Goal: Information Seeking & Learning: Check status

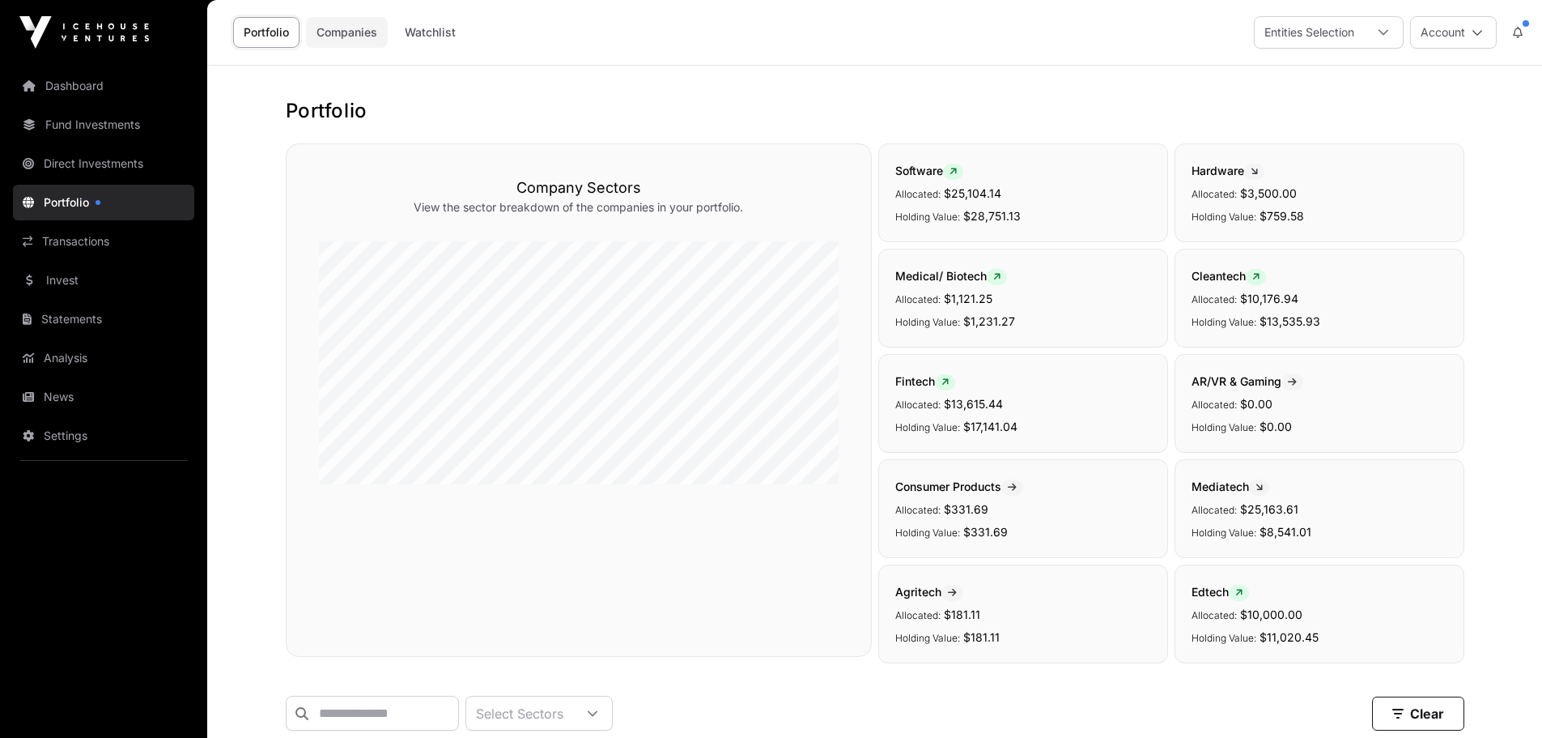
click at [351, 32] on link "Companies" at bounding box center [347, 32] width 82 height 31
click at [344, 25] on link "Companies" at bounding box center [347, 32] width 82 height 31
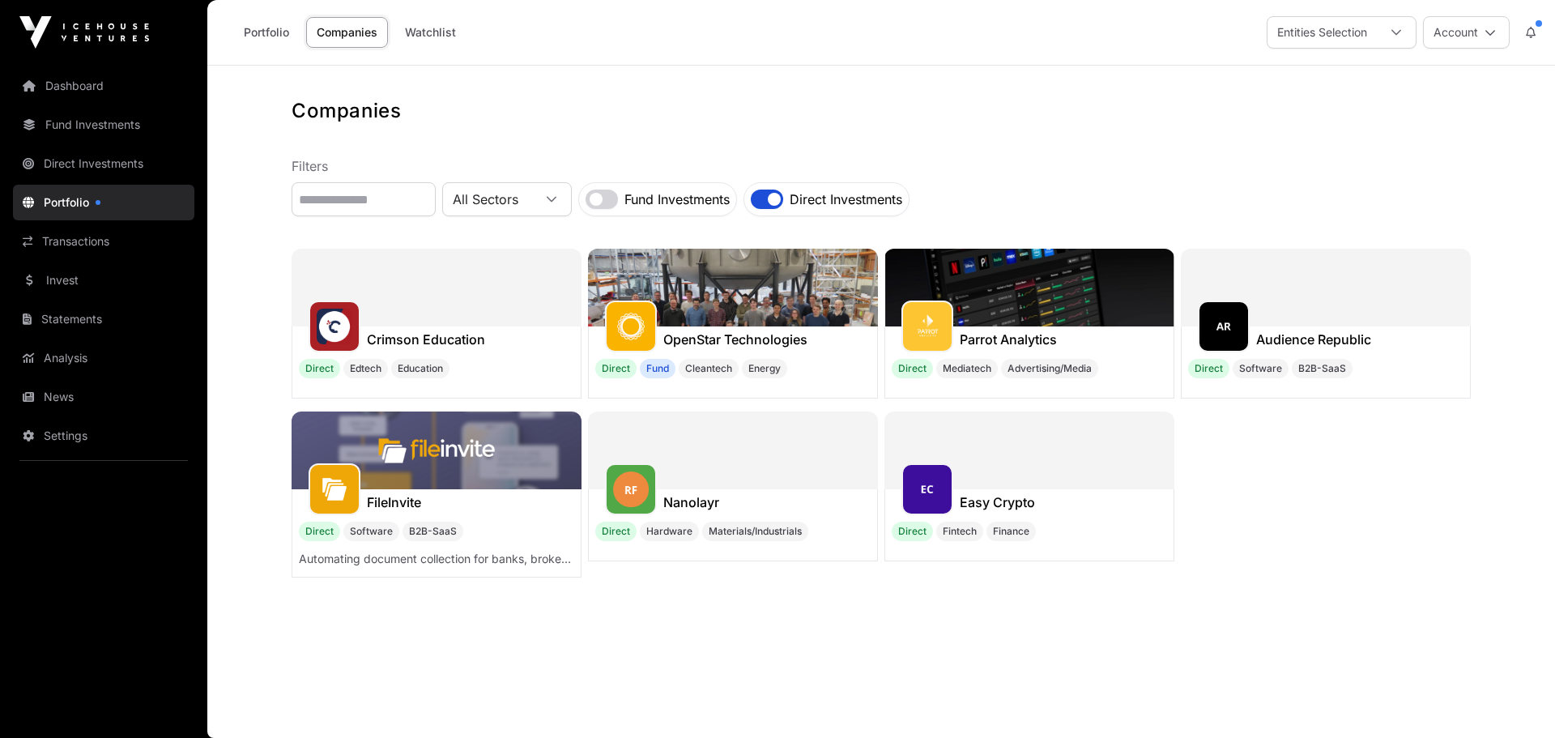
click at [325, 440] on img at bounding box center [436, 450] width 290 height 78
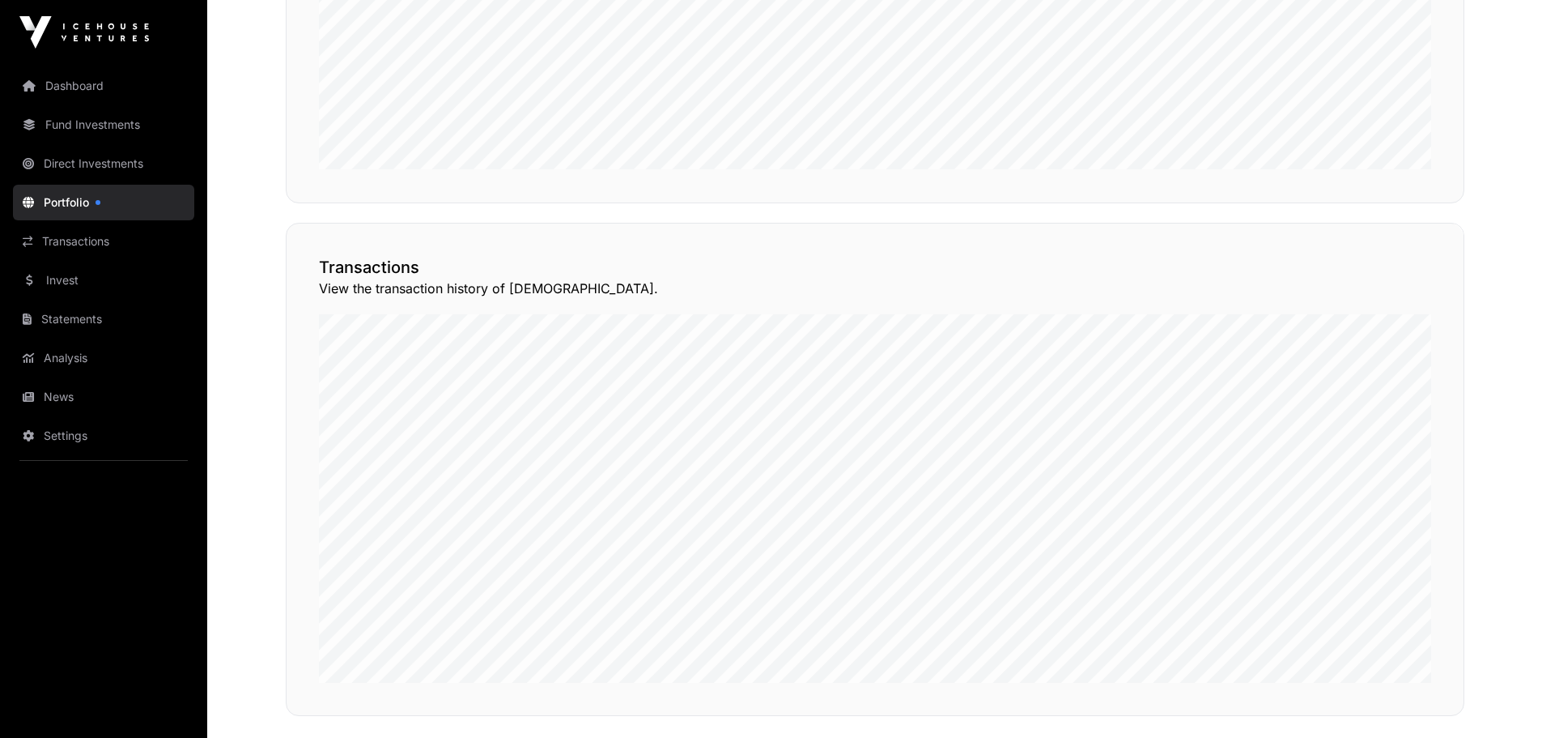
scroll to position [1215, 0]
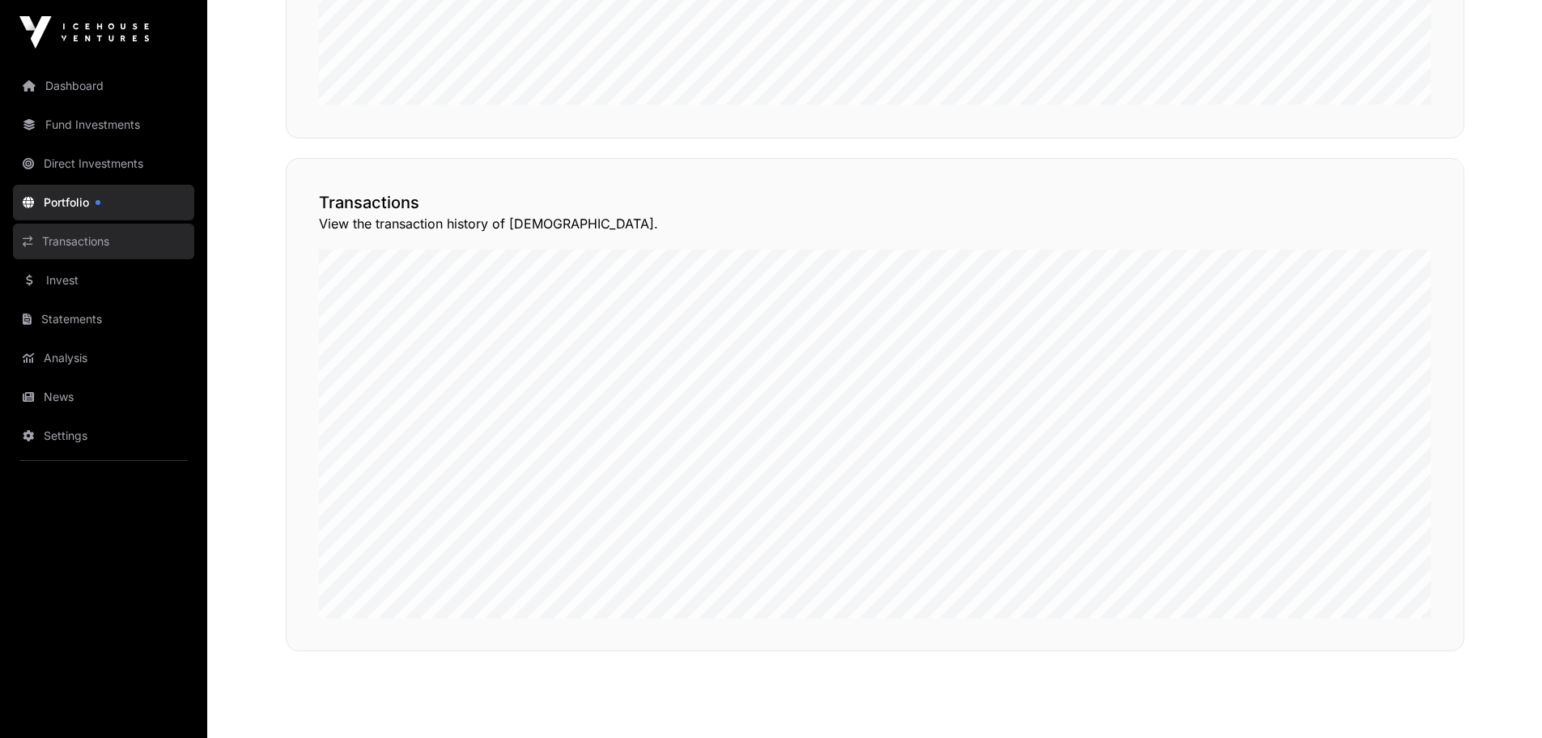
click at [96, 250] on link "Transactions" at bounding box center [103, 241] width 181 height 36
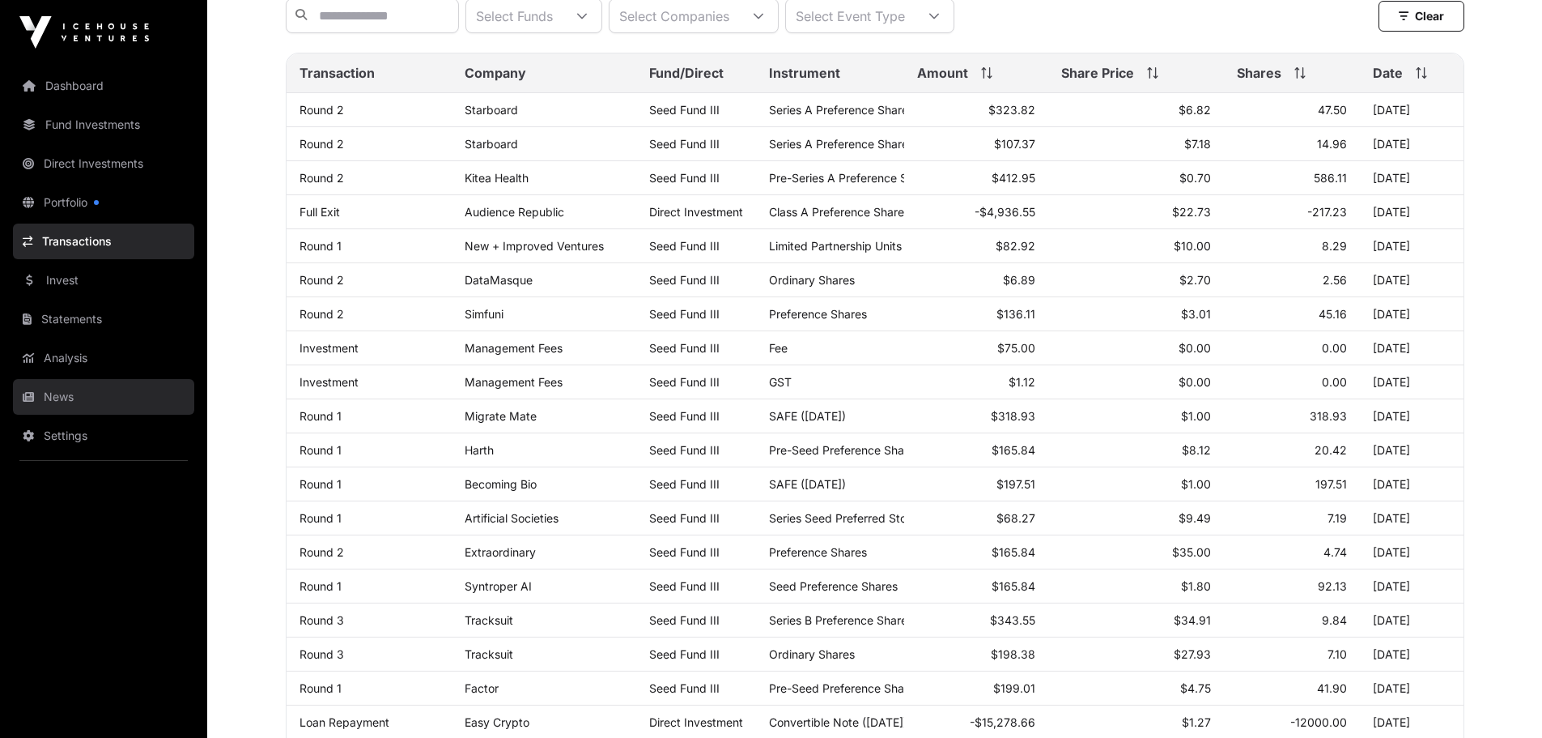
scroll to position [162, 0]
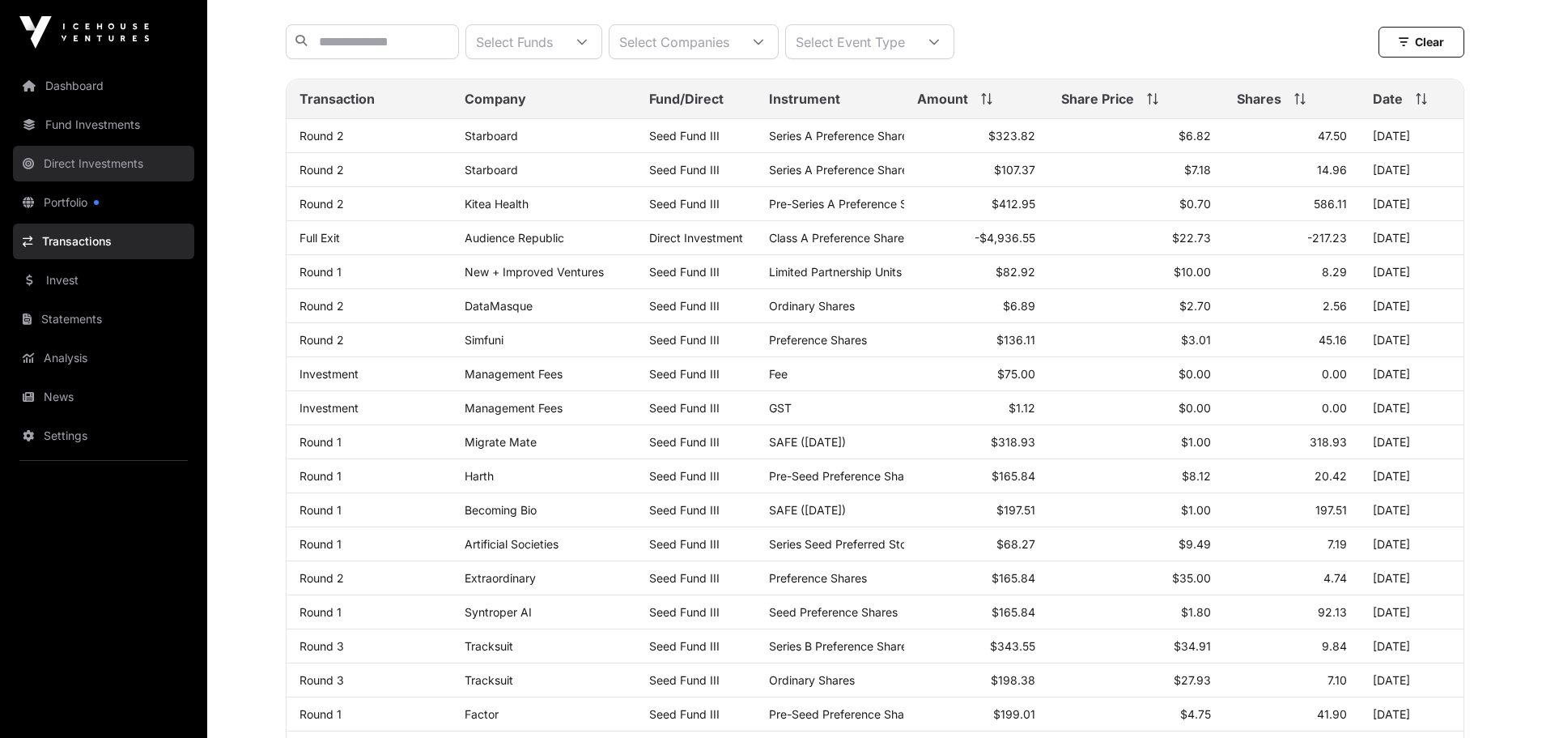
click at [113, 160] on link "Direct Investments" at bounding box center [103, 164] width 181 height 36
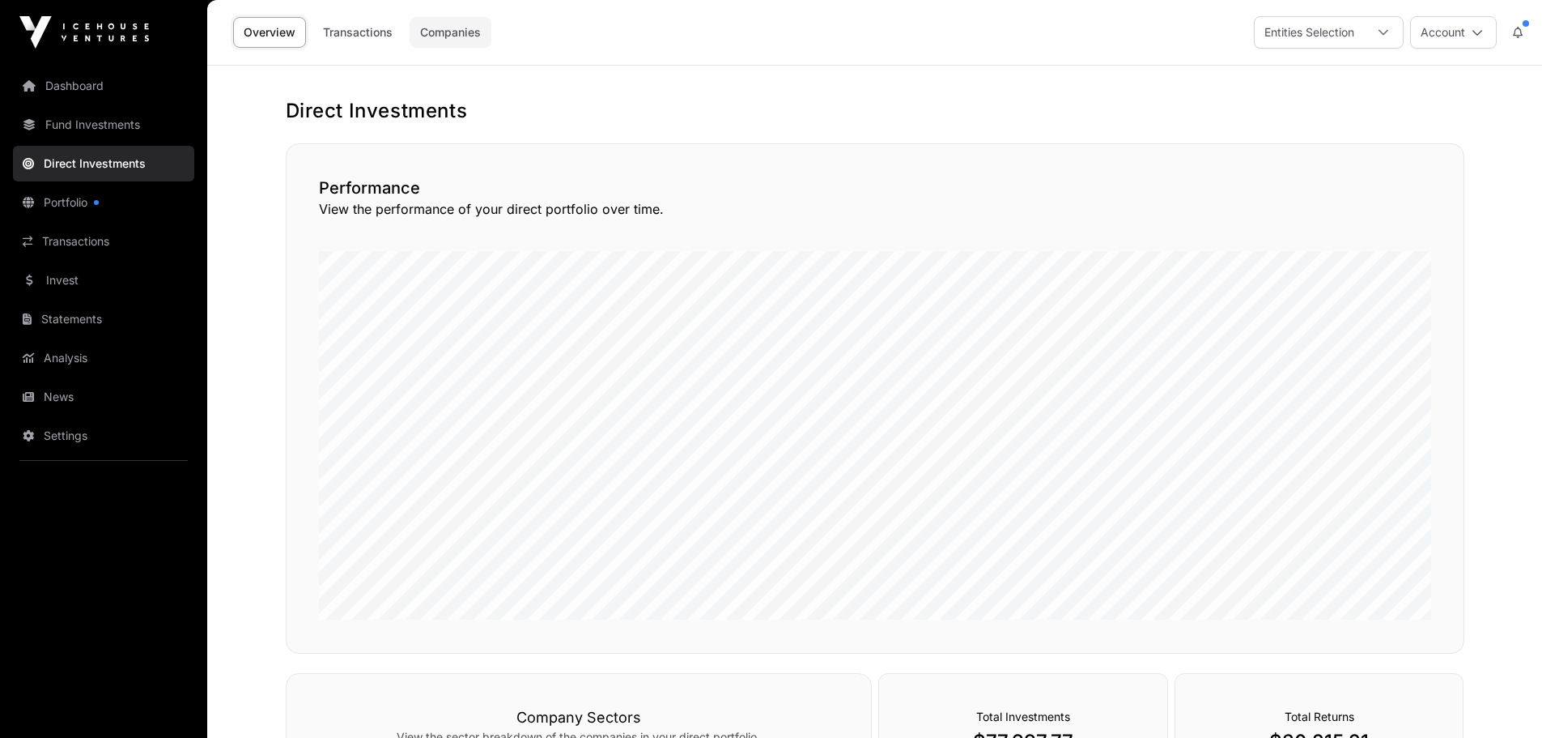
click at [470, 35] on link "Companies" at bounding box center [451, 32] width 82 height 31
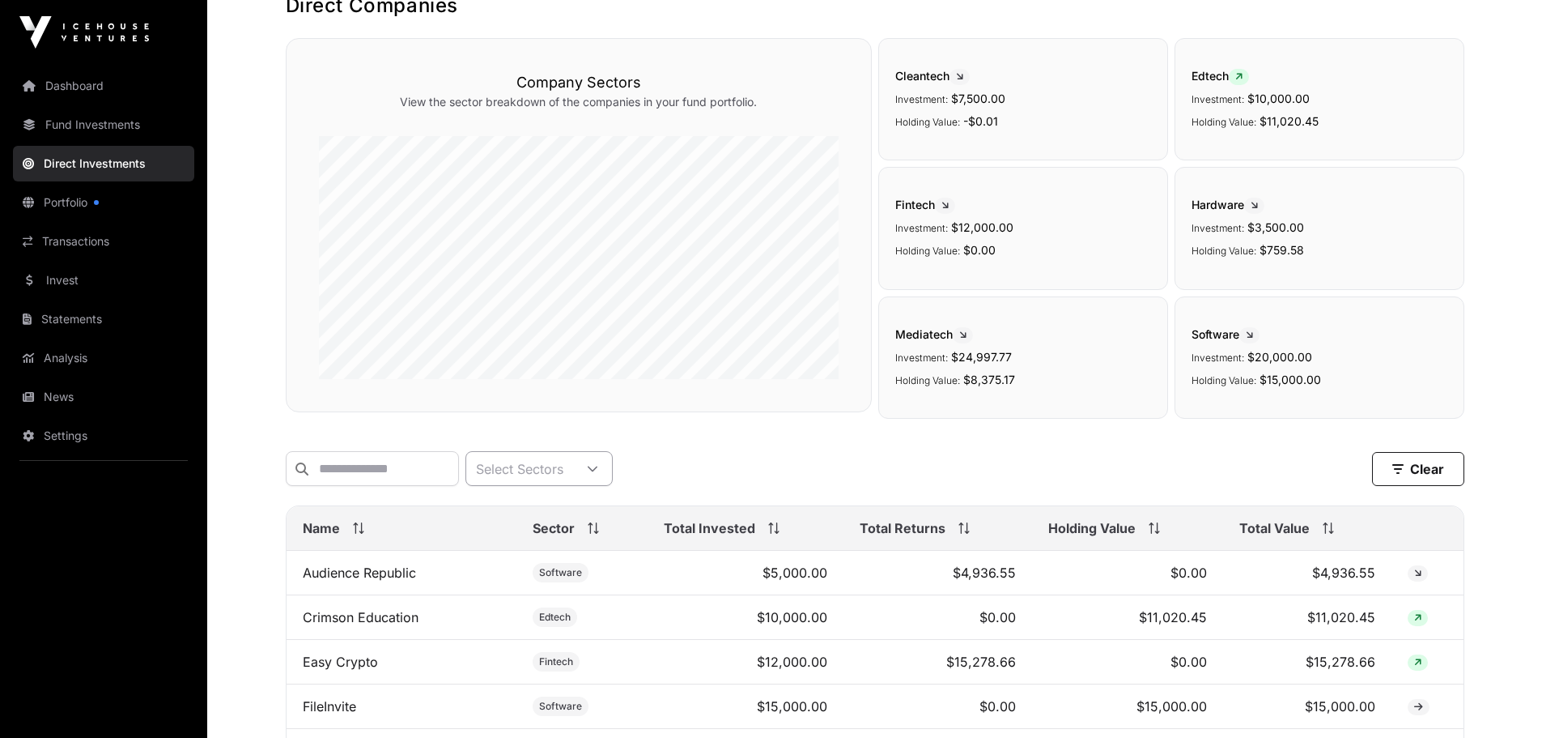
scroll to position [324, 0]
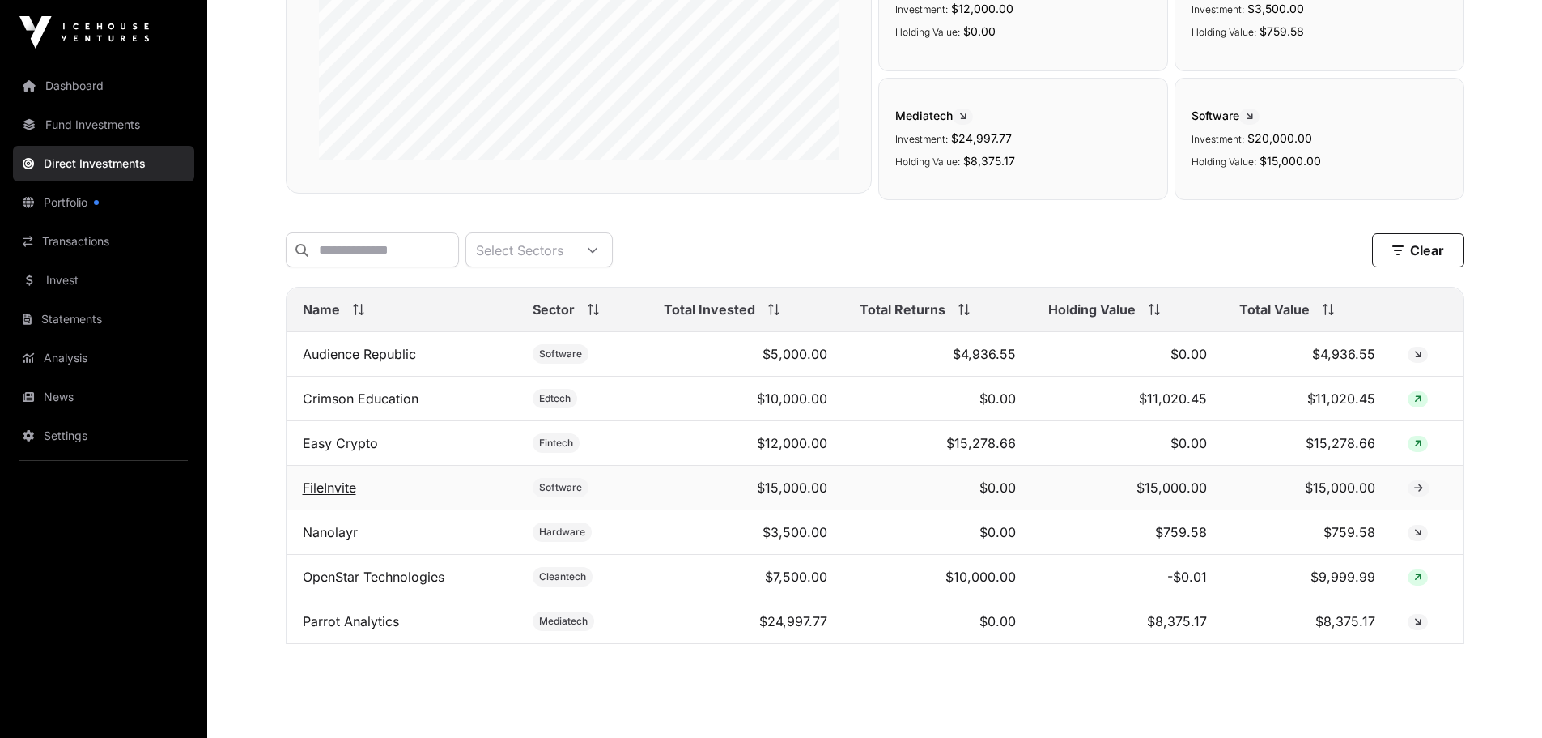
click at [325, 496] on link "FileInvite" at bounding box center [329, 487] width 53 height 16
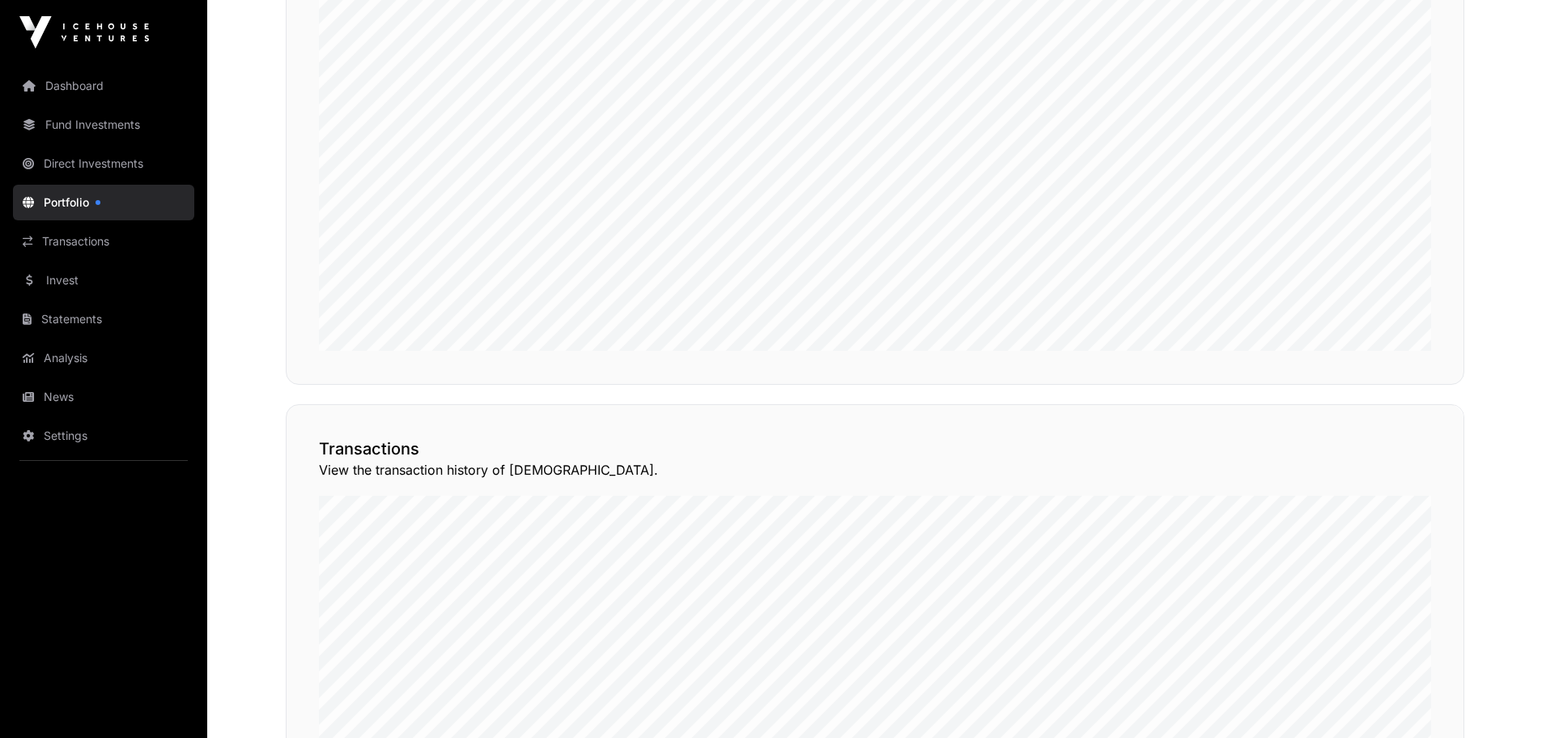
scroll to position [966, 0]
click at [1376, 427] on button "View Transactions" at bounding box center [1392, 428] width 134 height 28
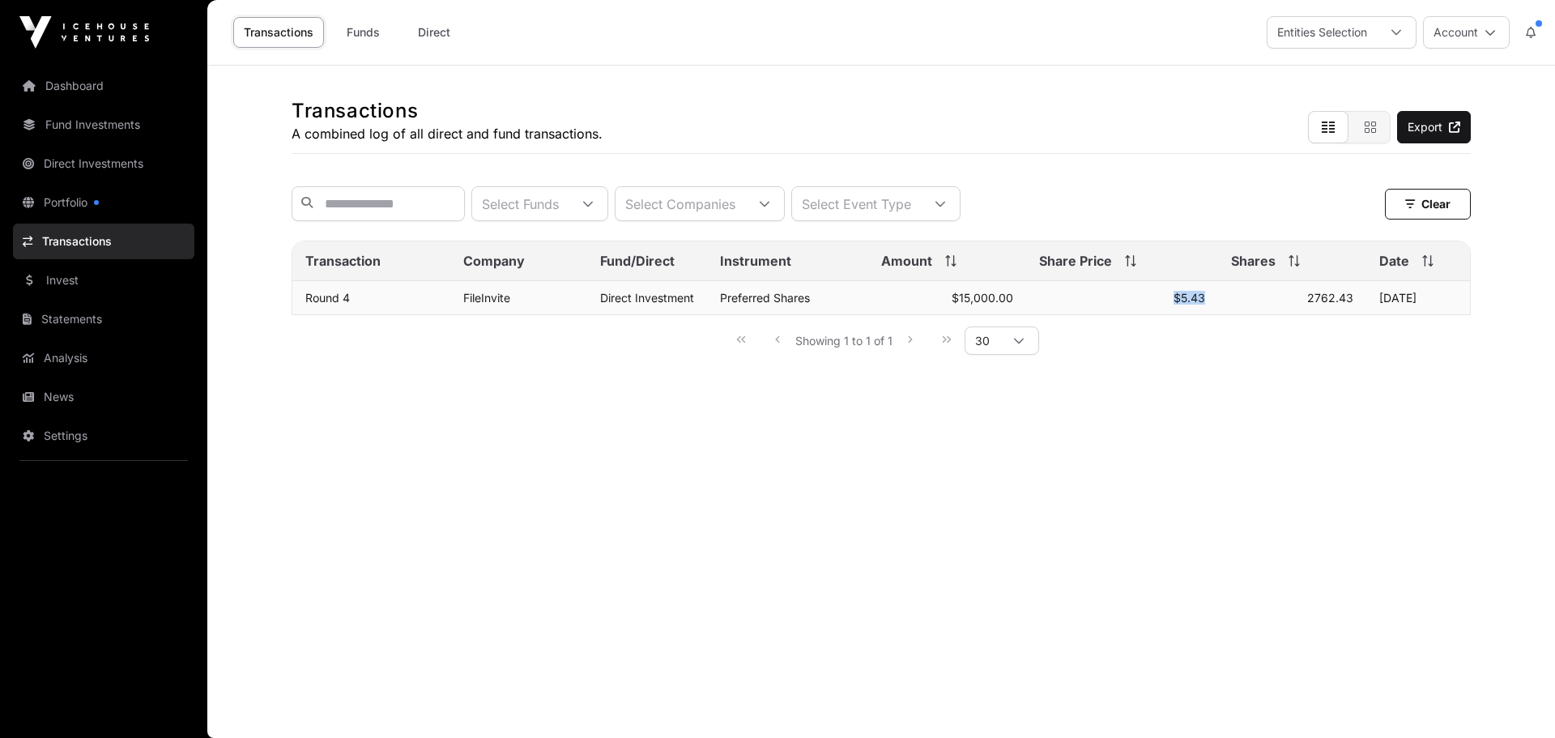
drag, startPoint x: 1218, startPoint y: 307, endPoint x: 1157, endPoint y: 303, distance: 60.9
click at [1157, 303] on tr "Round 4 FileInvite Direct Investment Preferred Shares $15,000.00 $5.43 2762.43 …" at bounding box center [880, 298] width 1177 height 34
click at [1202, 304] on span "$5.43" at bounding box center [1189, 298] width 32 height 14
click at [1203, 304] on span "$5.43" at bounding box center [1189, 298] width 32 height 14
drag, startPoint x: 1210, startPoint y: 309, endPoint x: 1151, endPoint y: 302, distance: 60.4
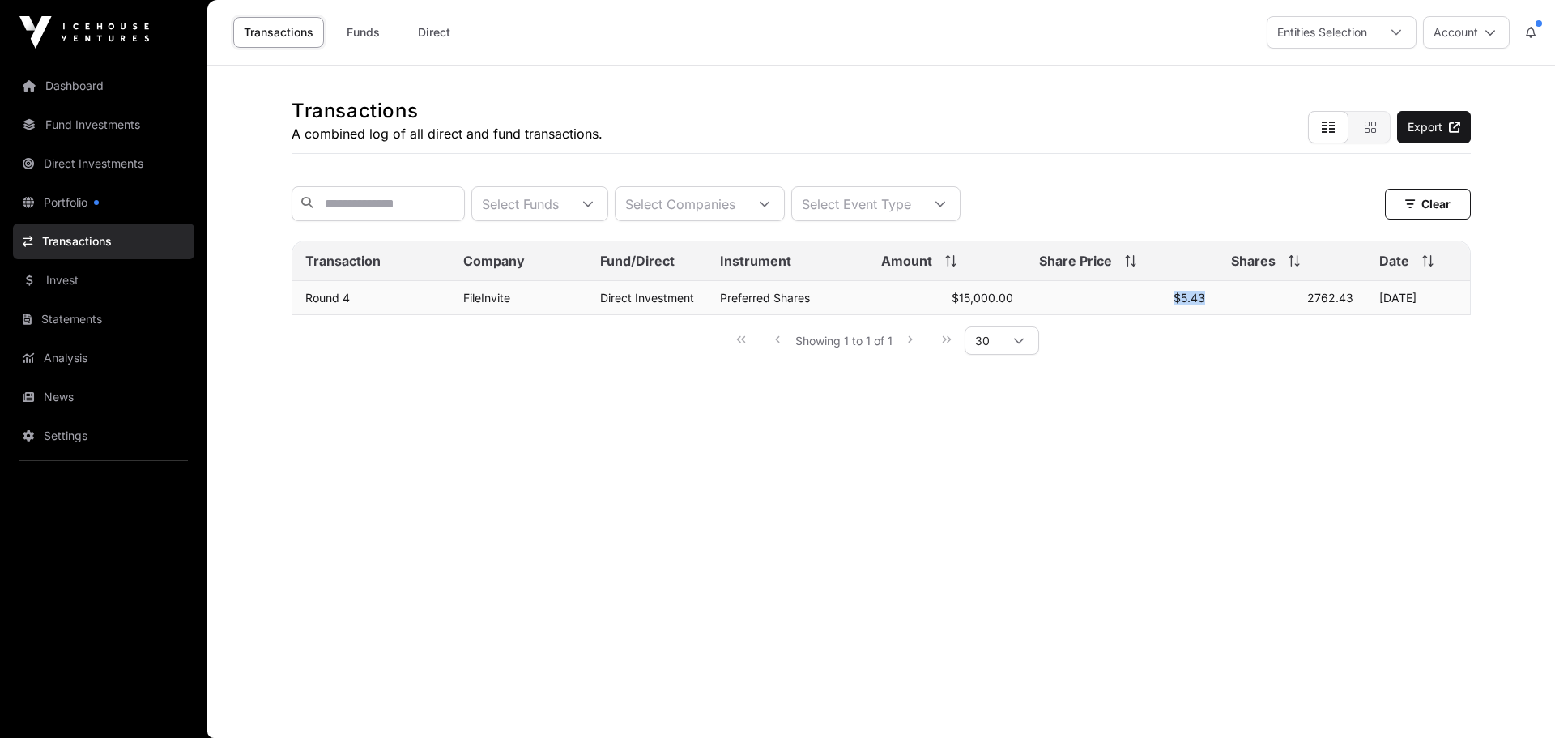
click at [1151, 302] on td "$5.43" at bounding box center [1122, 298] width 192 height 34
click at [1198, 304] on span "$5.43" at bounding box center [1189, 298] width 32 height 14
drag, startPoint x: 1229, startPoint y: 311, endPoint x: 1134, endPoint y: 306, distance: 94.9
click at [1134, 306] on tr "Round 4 FileInvite Direct Investment Preferred Shares $15,000.00 $5.43 2762.43 …" at bounding box center [880, 298] width 1177 height 34
click at [1163, 310] on td "$5.43" at bounding box center [1122, 298] width 192 height 34
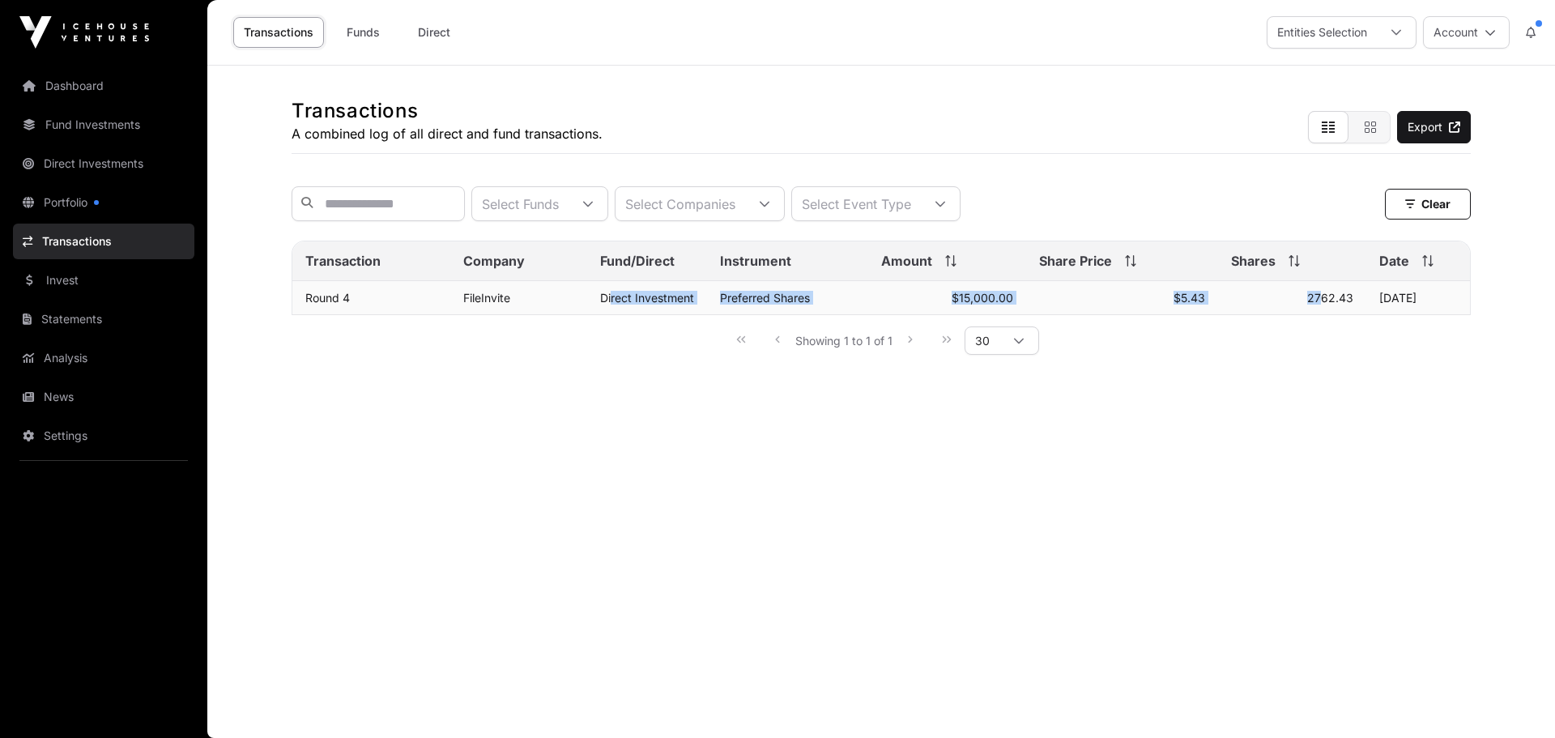
drag, startPoint x: 667, startPoint y: 307, endPoint x: 1319, endPoint y: 307, distance: 651.8
click at [1319, 307] on tr "Round 4 FileInvite Direct Investment Preferred Shares $15,000.00 $5.43 2762.43 …" at bounding box center [880, 298] width 1177 height 34
click at [1319, 304] on span "2762.43" at bounding box center [1330, 298] width 46 height 14
drag, startPoint x: 1455, startPoint y: 308, endPoint x: 303, endPoint y: 307, distance: 1152.2
click at [303, 307] on tr "Round 4 FileInvite Direct Investment Preferred Shares $15,000.00 $5.43 2762.43 …" at bounding box center [880, 298] width 1177 height 34
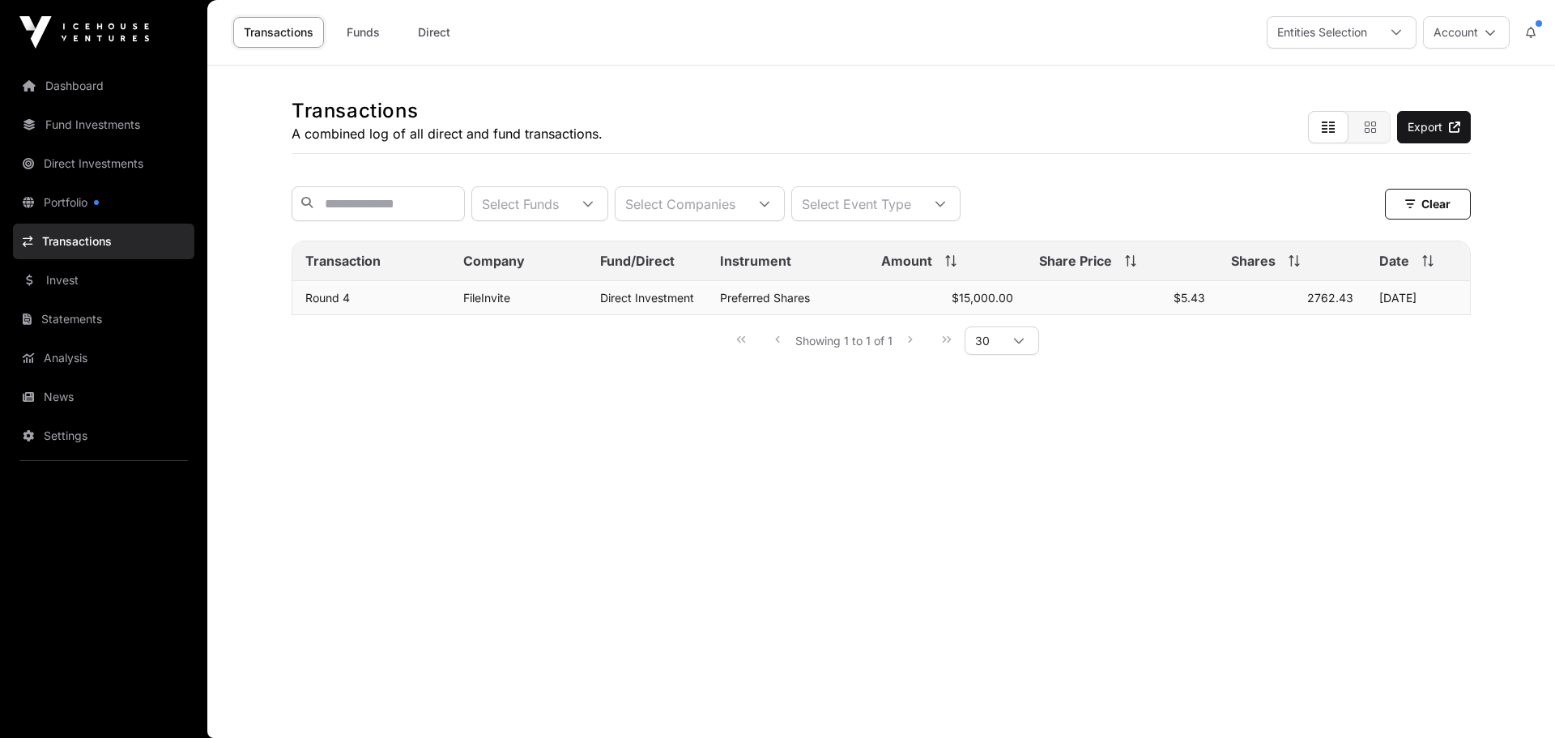
click at [297, 308] on td "Round 4" at bounding box center [371, 298] width 158 height 34
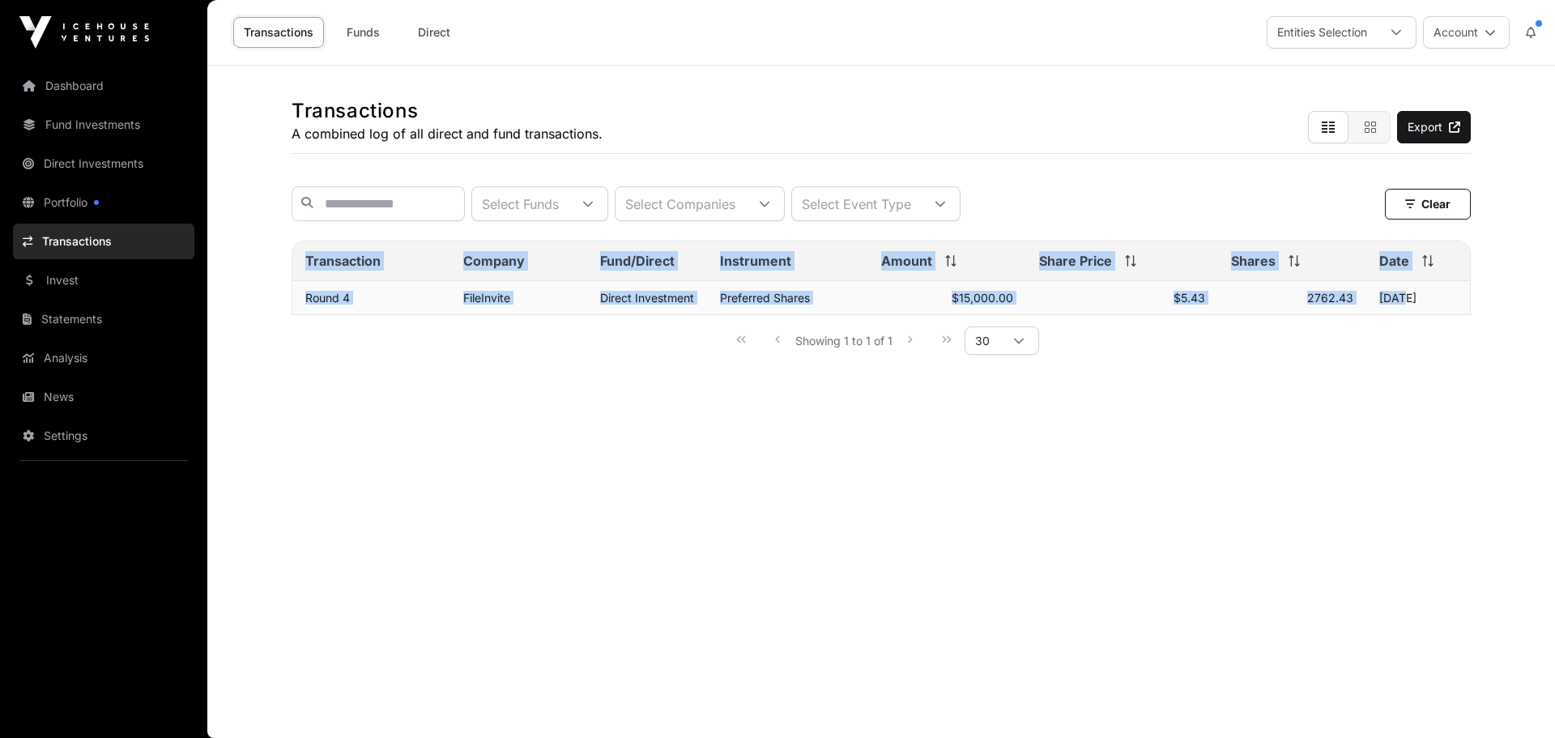
drag, startPoint x: 336, startPoint y: 308, endPoint x: 1398, endPoint y: 296, distance: 1062.4
click at [1398, 296] on div "Transactions A combined log of all direct and fund transactions. Export Select …" at bounding box center [881, 225] width 1244 height 318
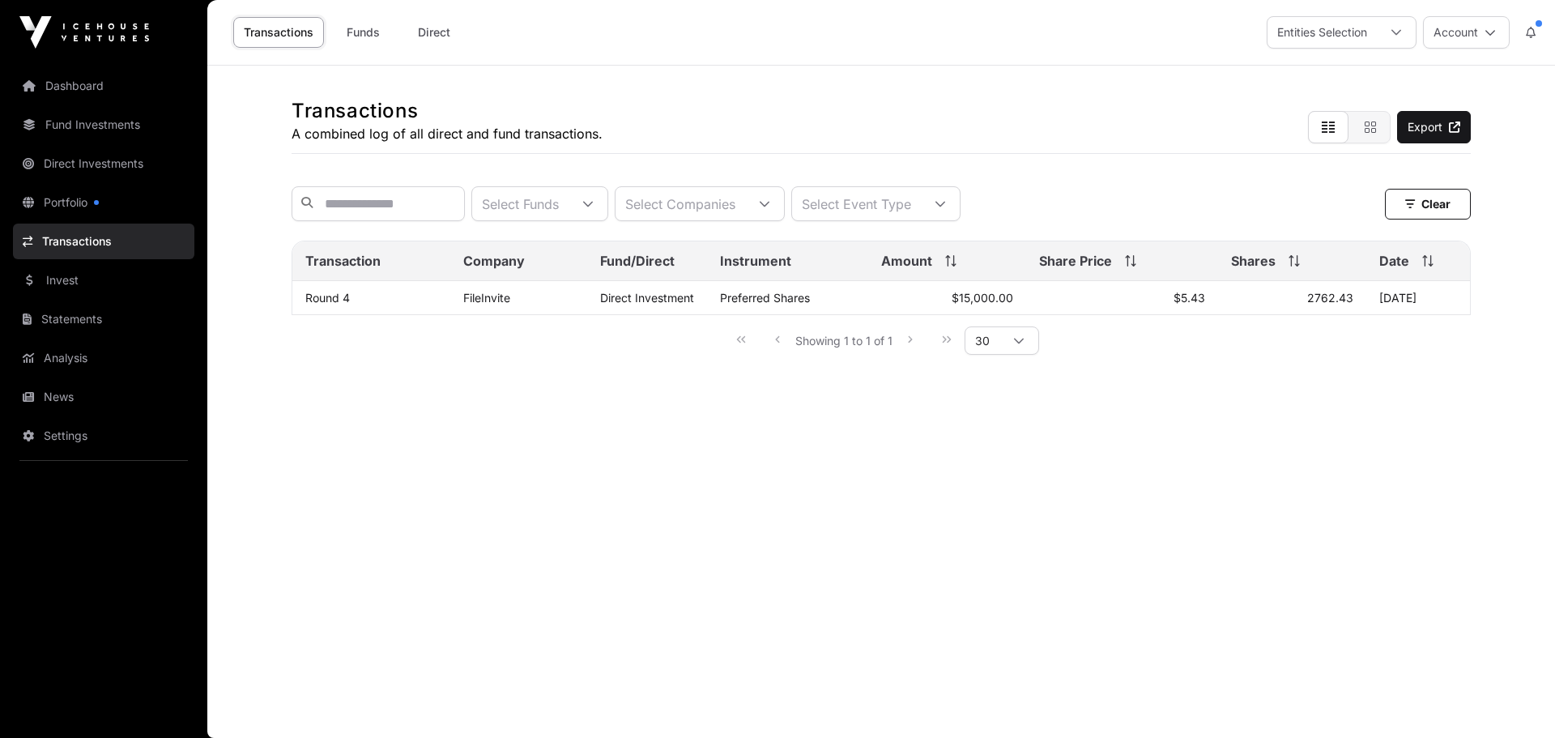
click at [1287, 384] on div "Transactions A combined log of all direct and fund transactions. Export Select …" at bounding box center [881, 225] width 1244 height 318
drag, startPoint x: 1461, startPoint y: 309, endPoint x: 1219, endPoint y: 310, distance: 242.9
click at [1157, 300] on tr "Round 4 FileInvite Direct Investment Preferred Shares $15,000.00 $5.43 2762.43 …" at bounding box center [880, 298] width 1177 height 34
click at [1319, 304] on span "2762.43" at bounding box center [1330, 298] width 46 height 14
click at [1355, 312] on td "2762.43" at bounding box center [1292, 298] width 148 height 34
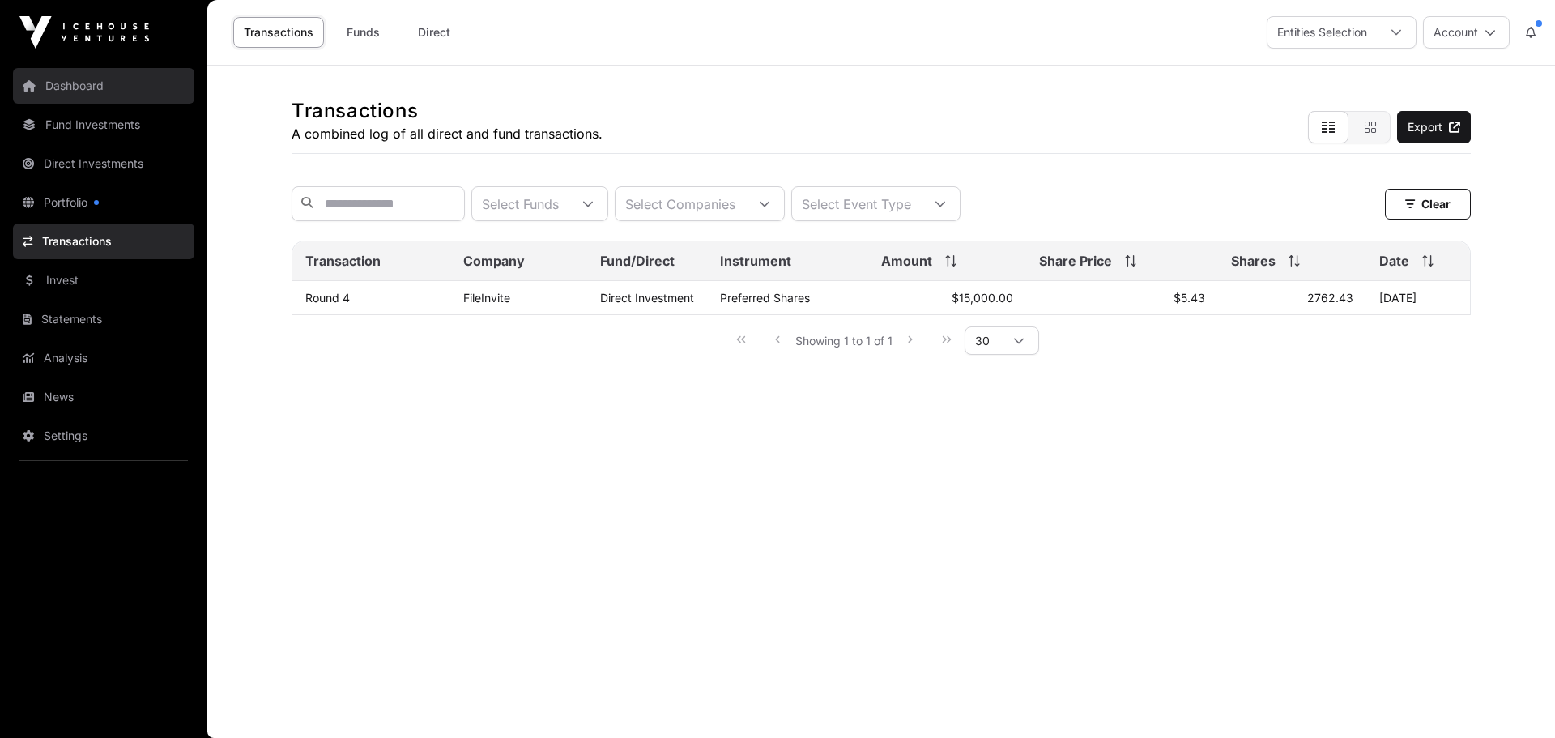
click at [101, 92] on link "Dashboard" at bounding box center [103, 86] width 181 height 36
